Goal: Find specific page/section: Find specific page/section

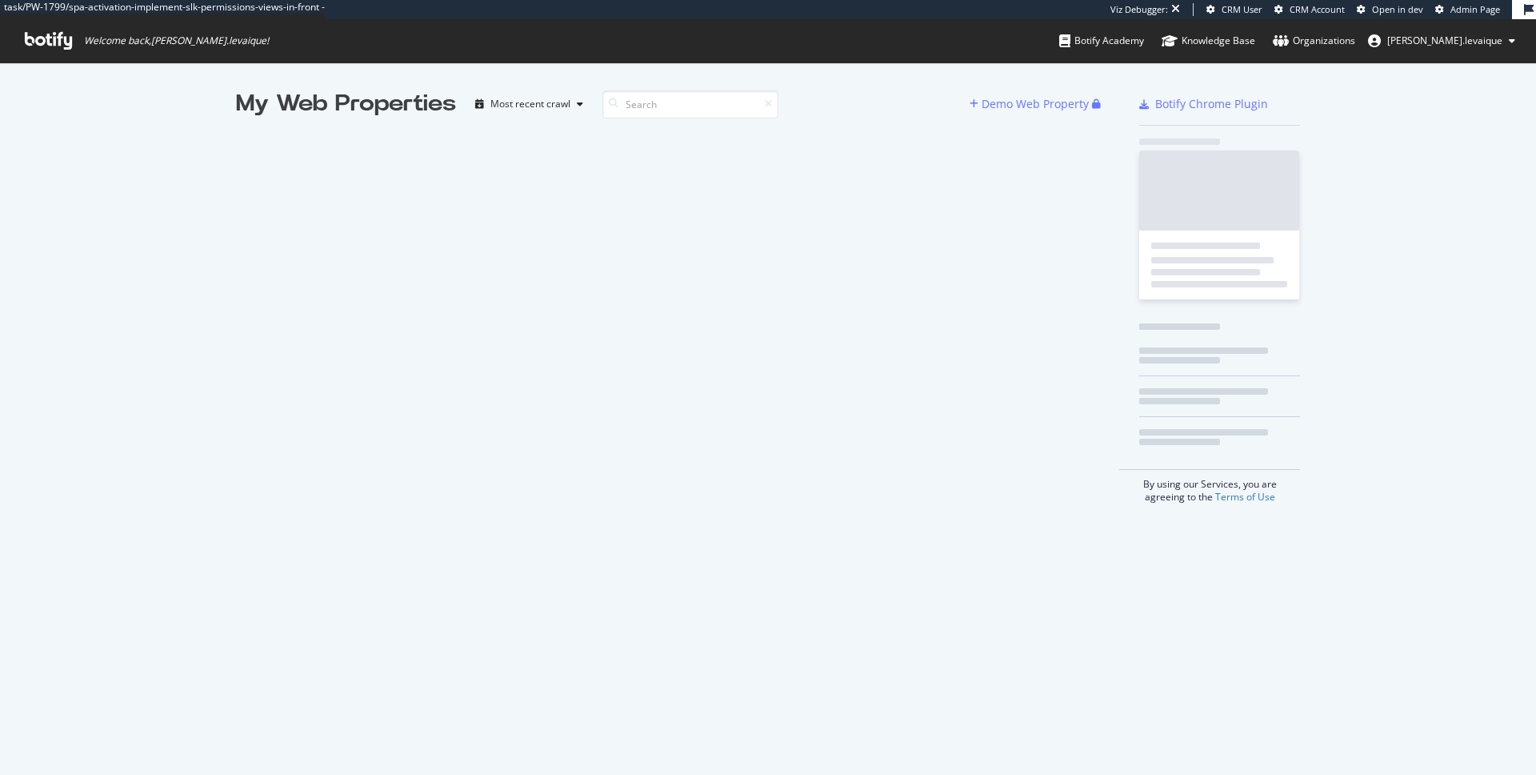
scroll to position [763, 1512]
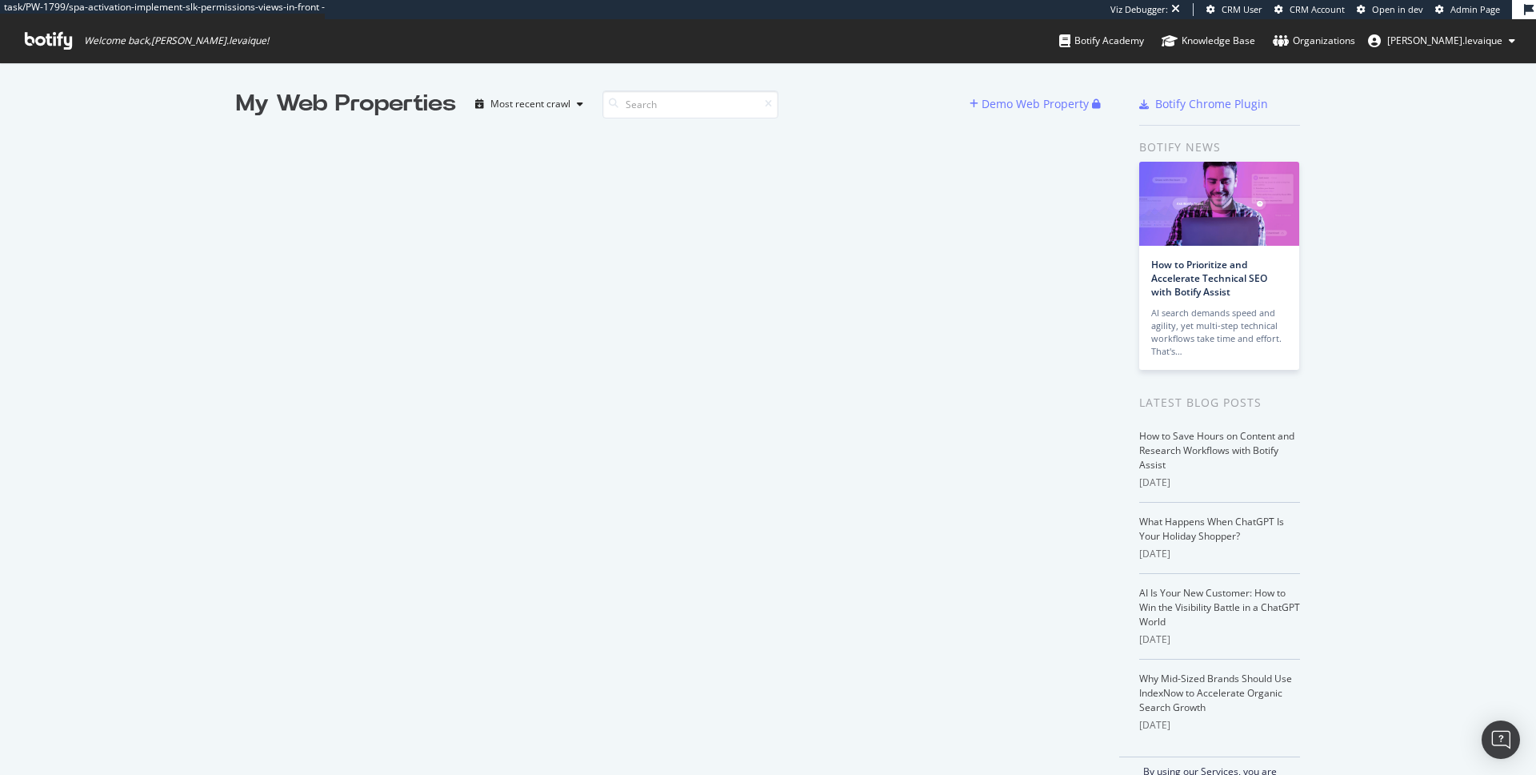
click at [765, 52] on div "task/PW-1799/spa-activation-implement-slk-permissions-views-in-front - Viz Debu…" at bounding box center [768, 31] width 1536 height 62
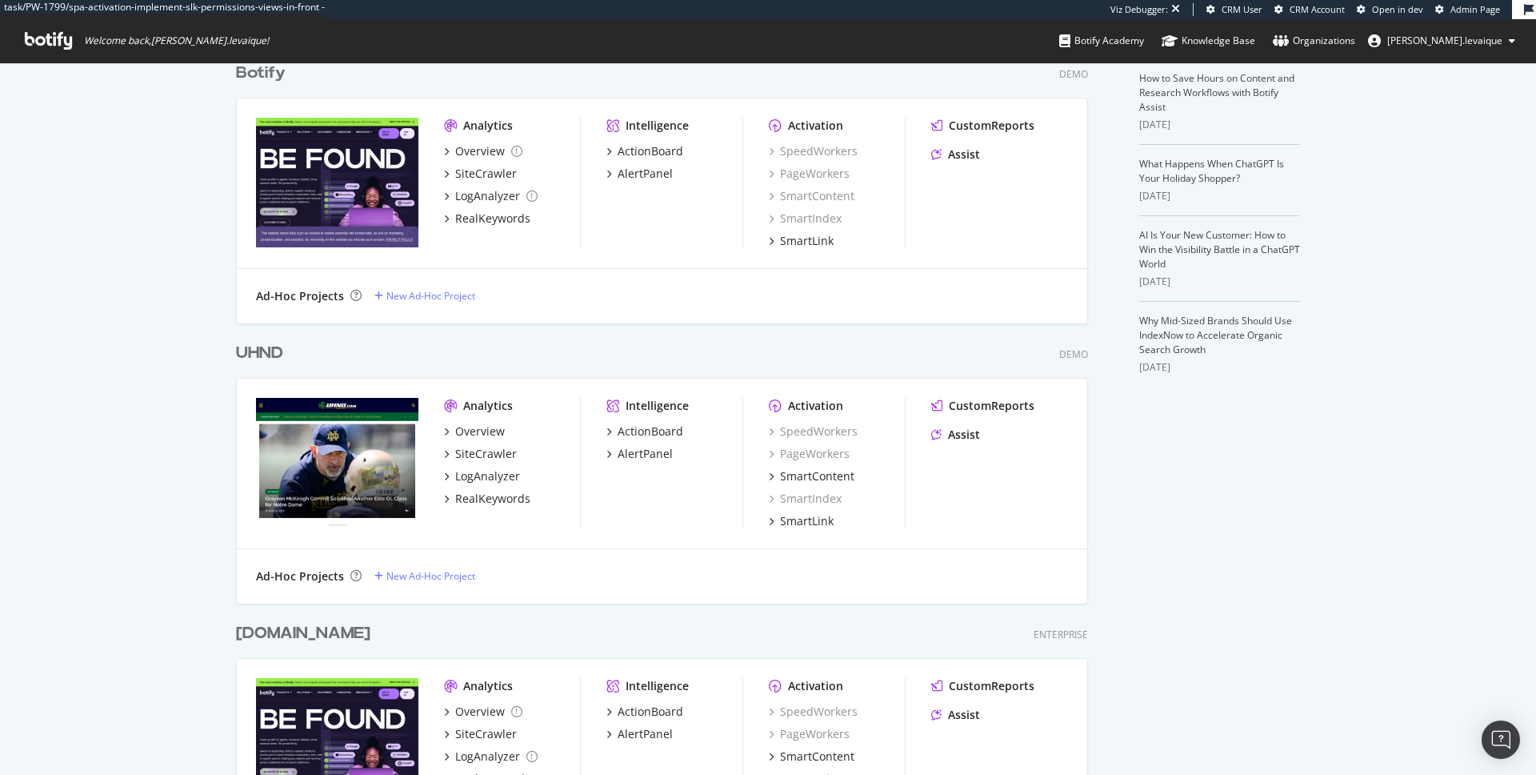
scroll to position [362, 0]
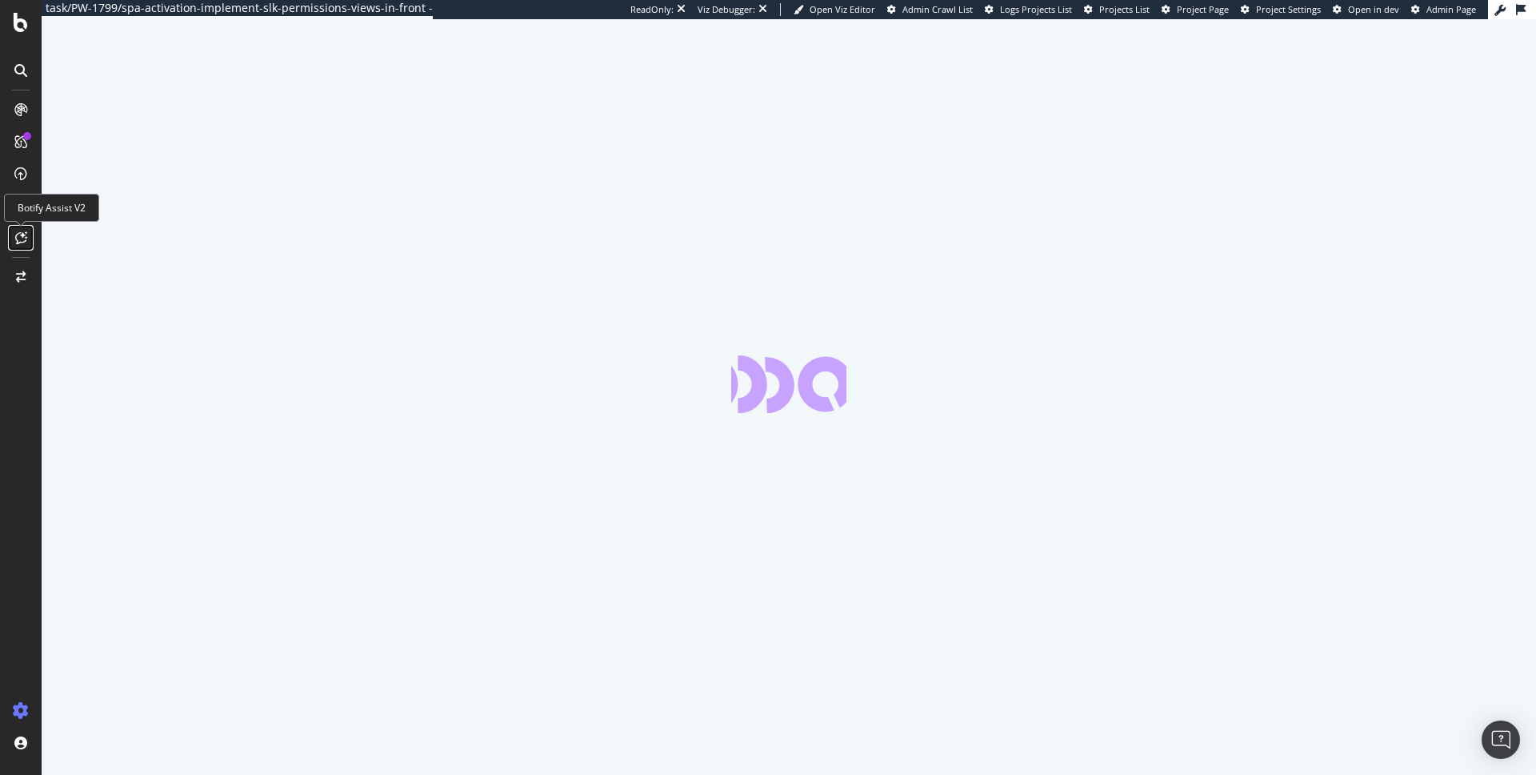
click at [23, 230] on div at bounding box center [21, 238] width 26 height 26
